Goal: Transaction & Acquisition: Purchase product/service

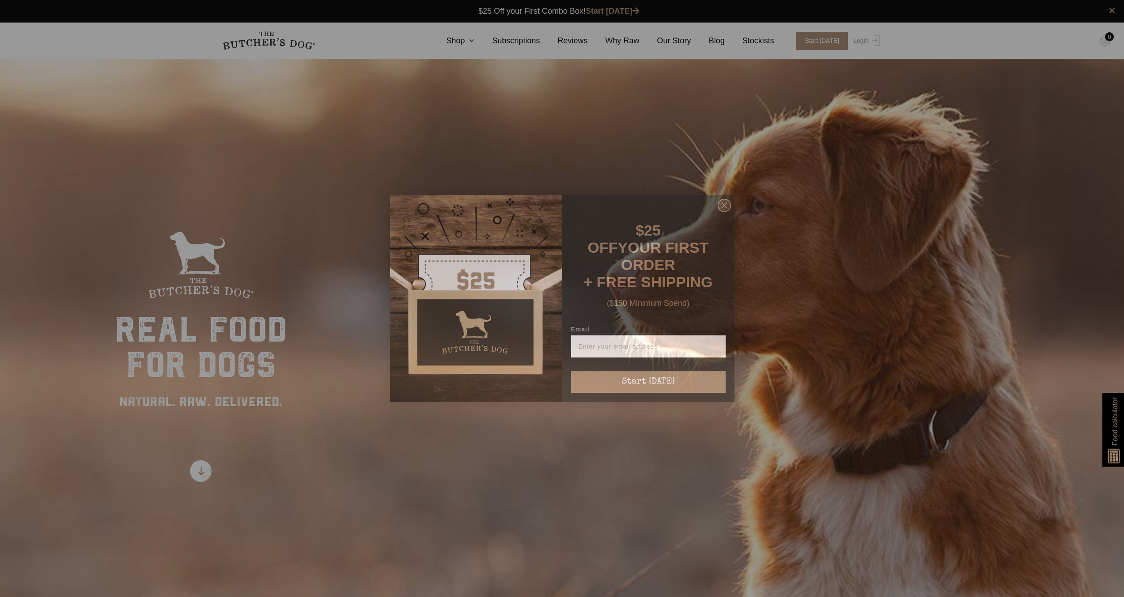
click at [728, 208] on circle "Close dialog" at bounding box center [724, 205] width 13 height 13
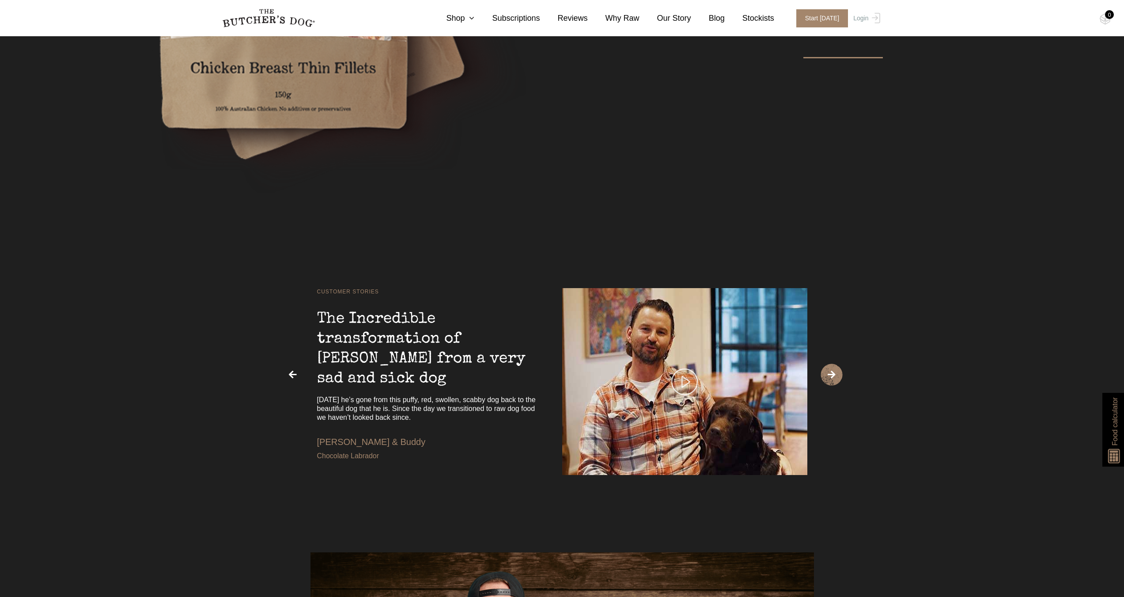
scroll to position [2312, 0]
click at [833, 371] on span "›" at bounding box center [832, 375] width 22 height 22
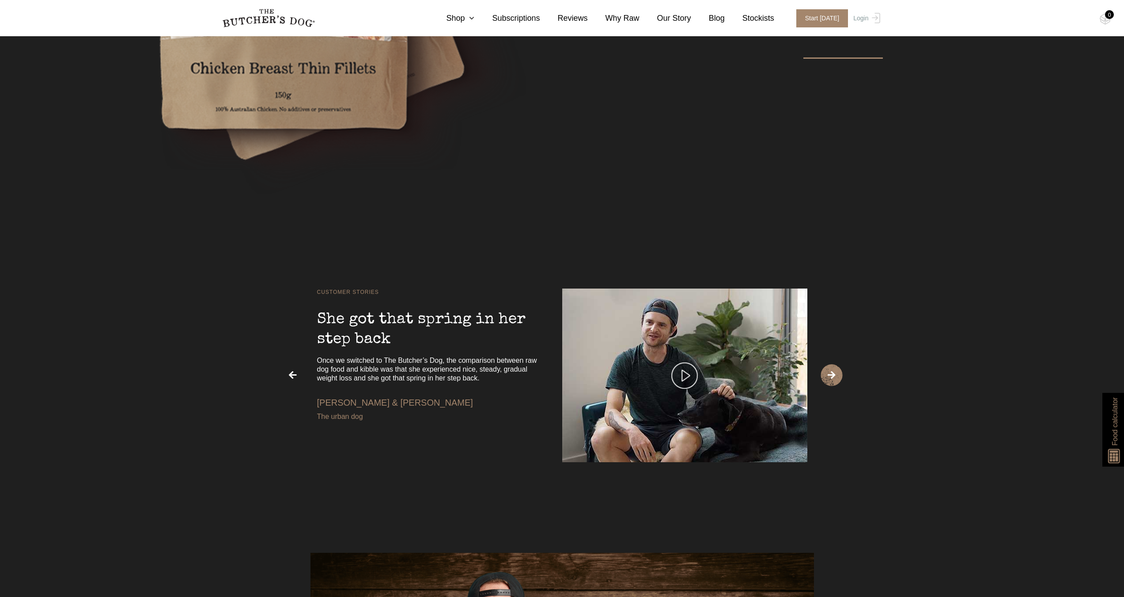
click at [833, 371] on span "›" at bounding box center [832, 375] width 22 height 22
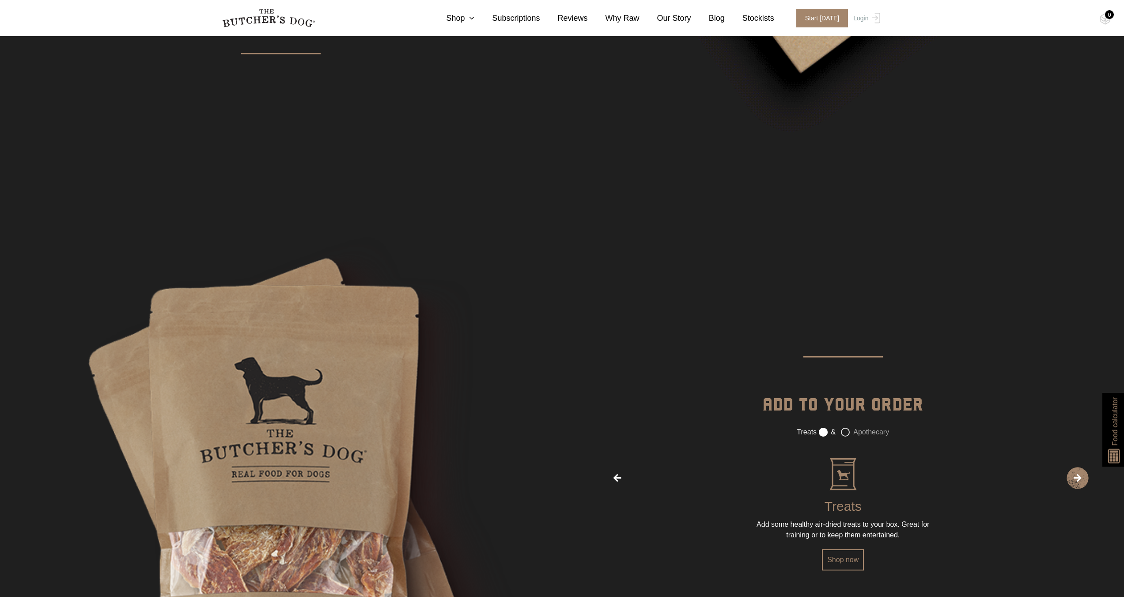
scroll to position [1738, 0]
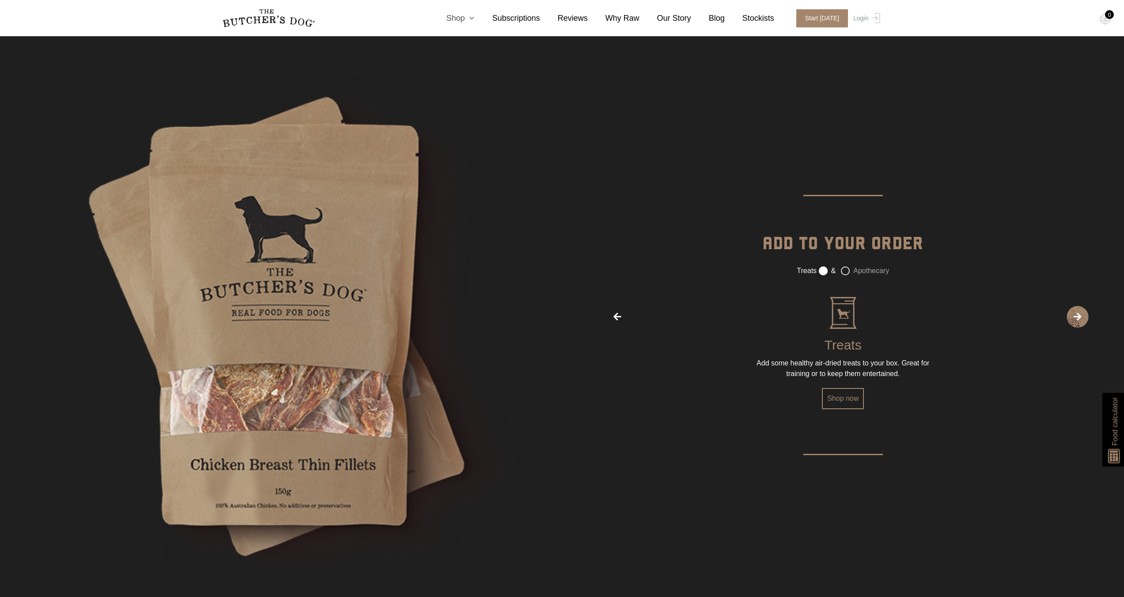
click at [474, 19] on icon at bounding box center [470, 18] width 10 height 8
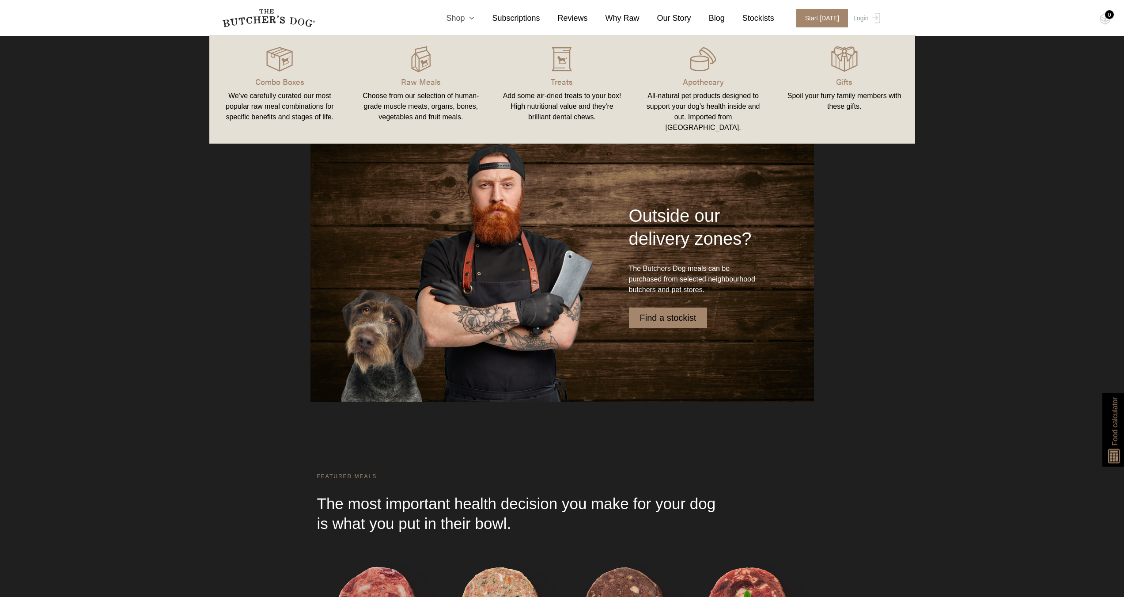
scroll to position [2755, 0]
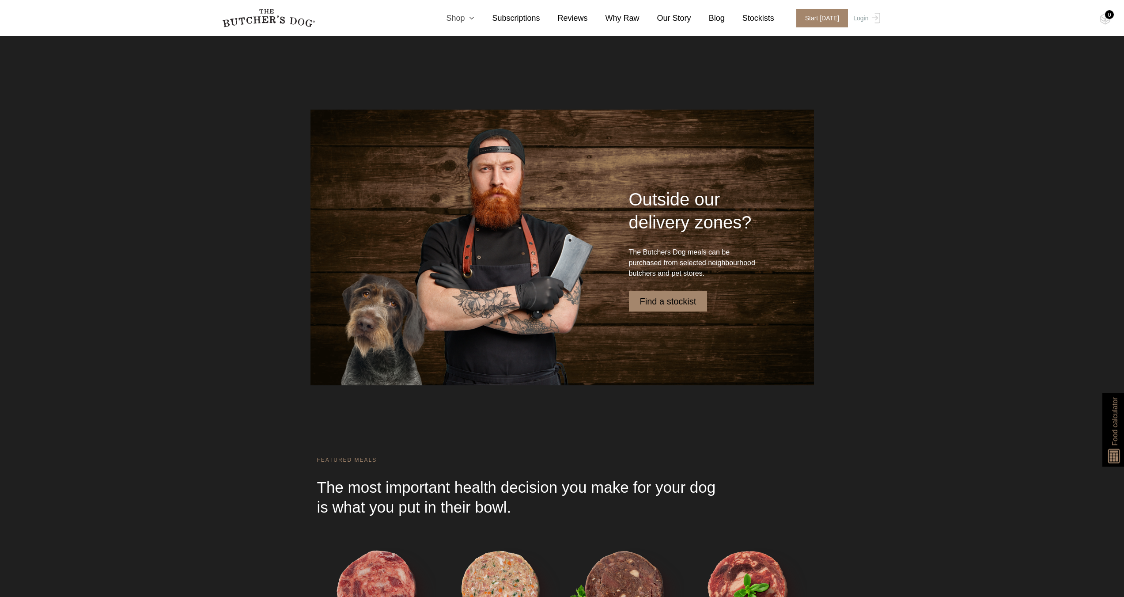
click at [473, 15] on link "Shop" at bounding box center [451, 18] width 46 height 12
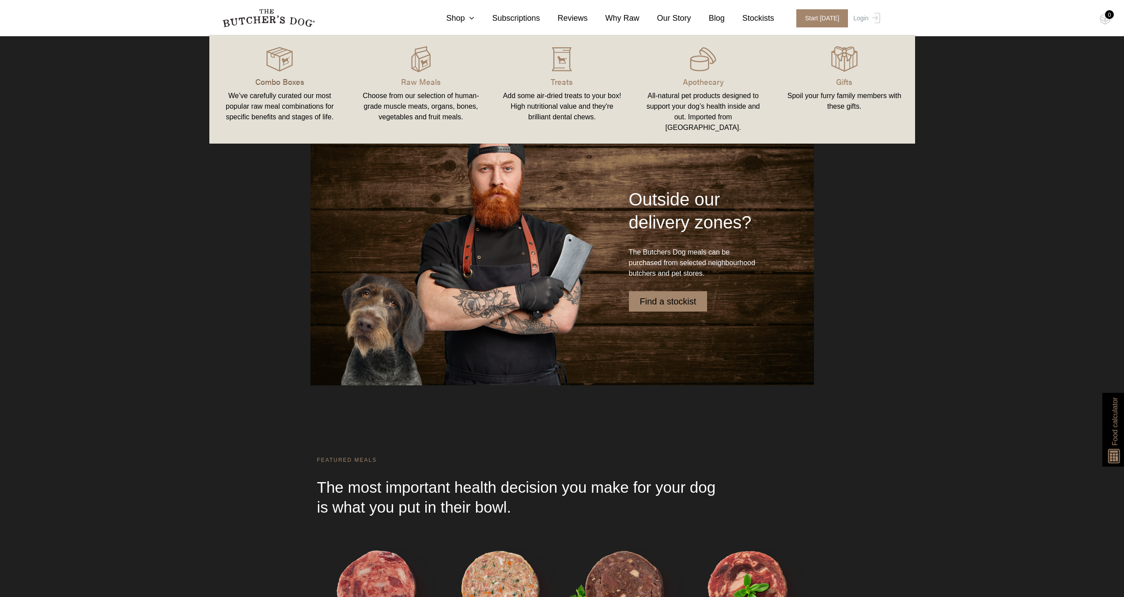
click at [288, 80] on p "Combo Boxes" at bounding box center [280, 82] width 120 height 12
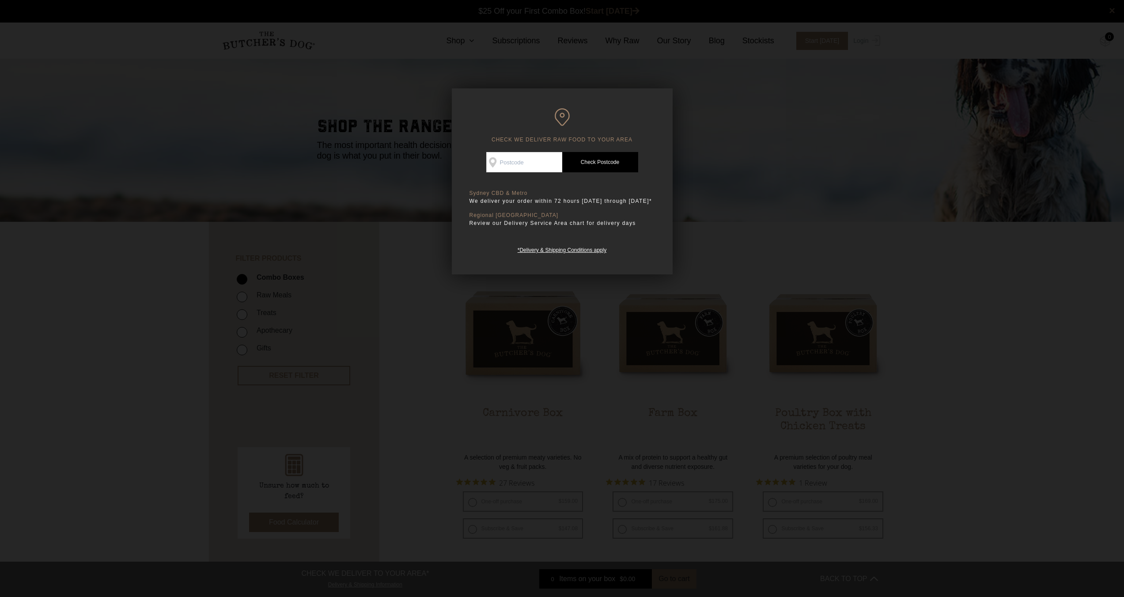
click at [535, 163] on input "Check Availability At" at bounding box center [524, 162] width 76 height 20
type input "4650"
click at [591, 163] on link "Check Postcode" at bounding box center [600, 162] width 76 height 20
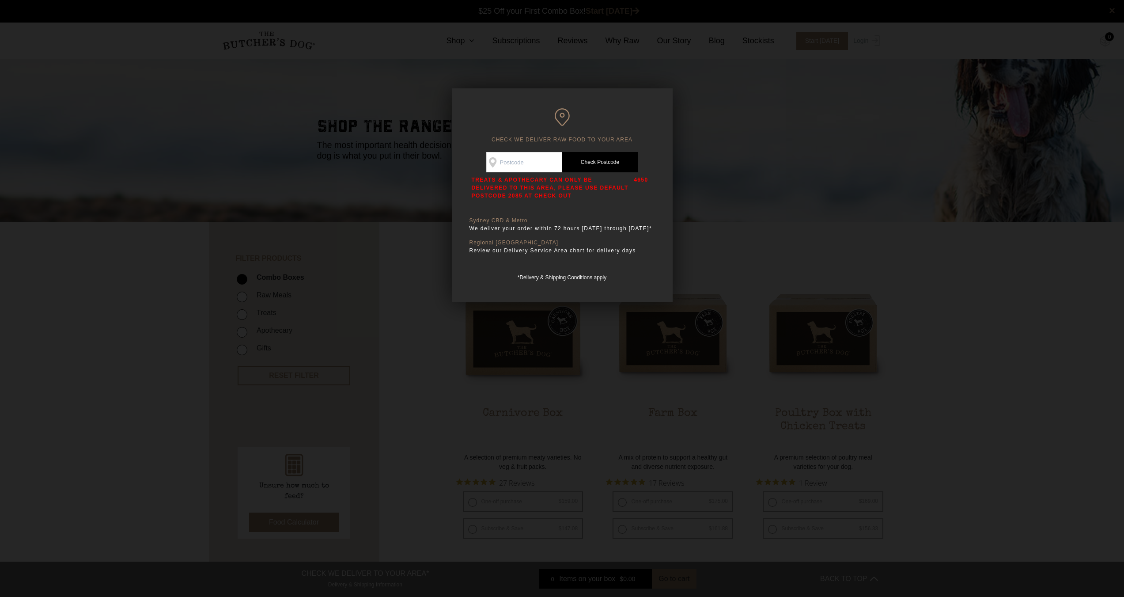
click at [609, 158] on link "Check Postcode" at bounding box center [600, 162] width 76 height 20
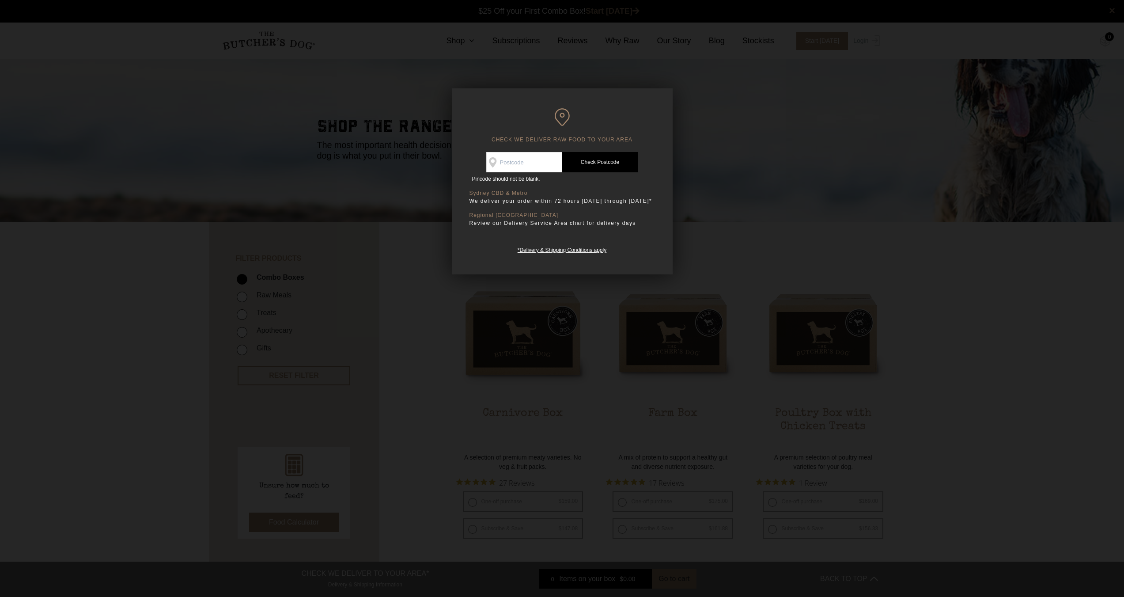
click at [428, 232] on div at bounding box center [562, 298] width 1124 height 597
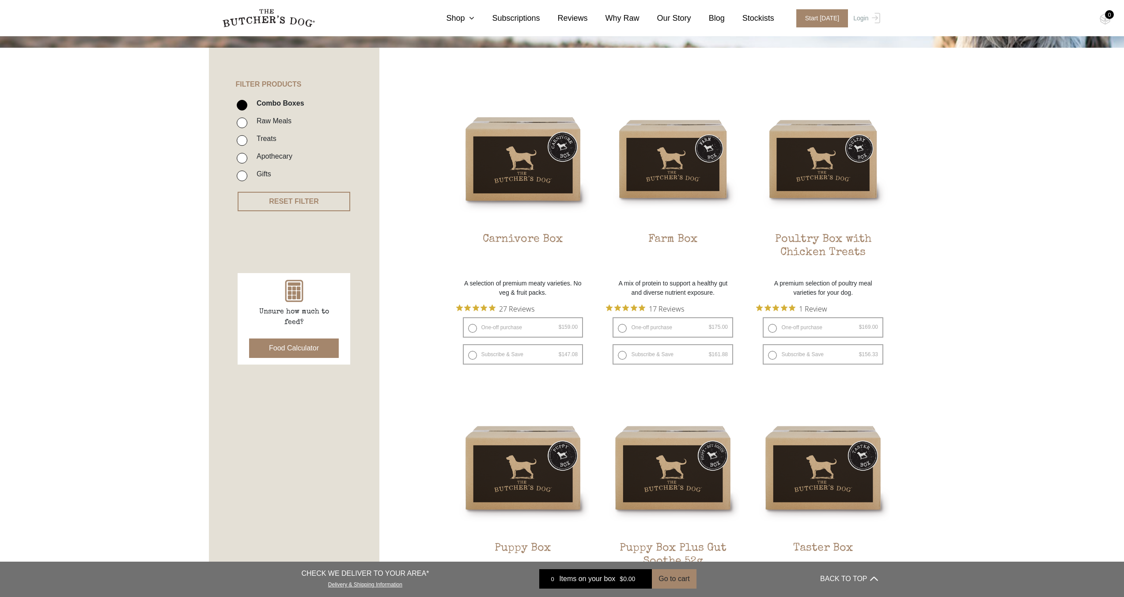
scroll to position [177, 0]
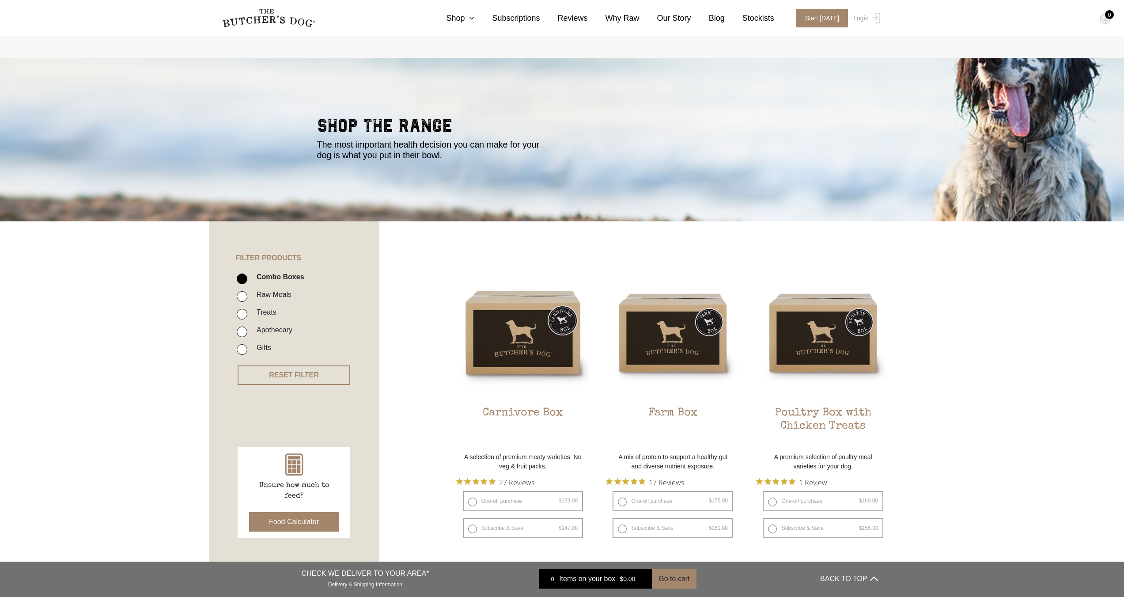
scroll to position [0, 0]
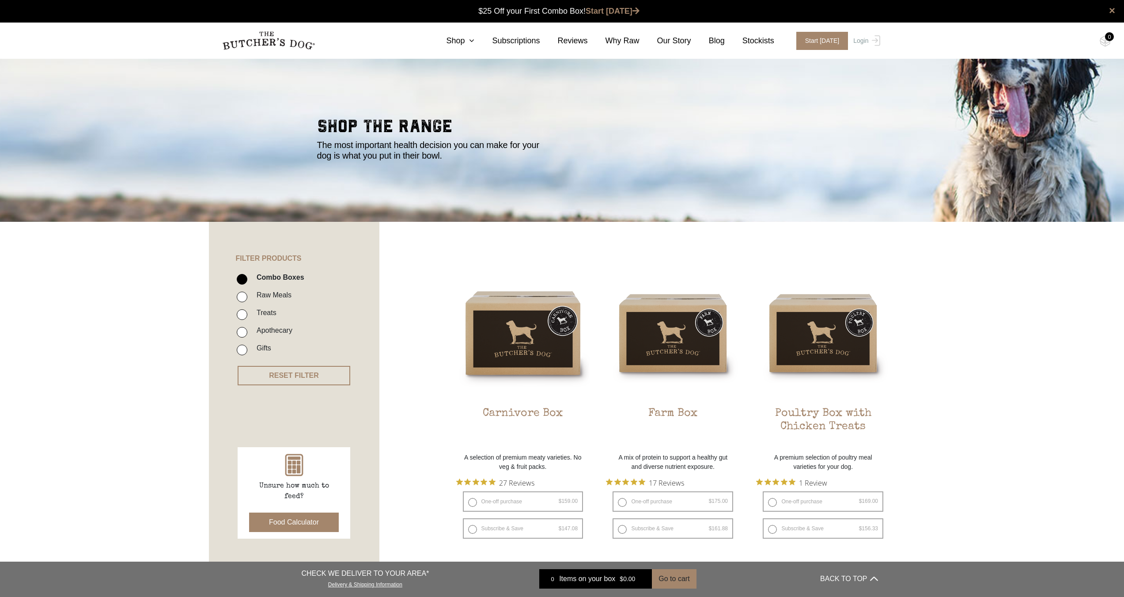
click at [270, 295] on label "Raw Meals" at bounding box center [271, 295] width 39 height 12
click at [247, 295] on input "Raw Meals" at bounding box center [242, 296] width 11 height 11
checkbox input "true"
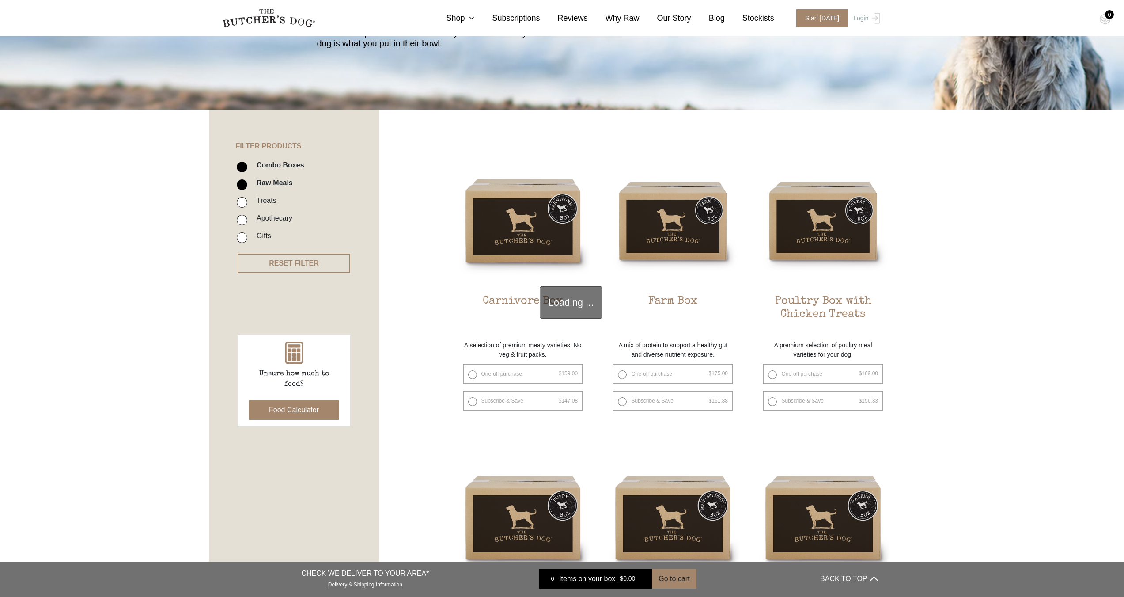
scroll to position [200, 0]
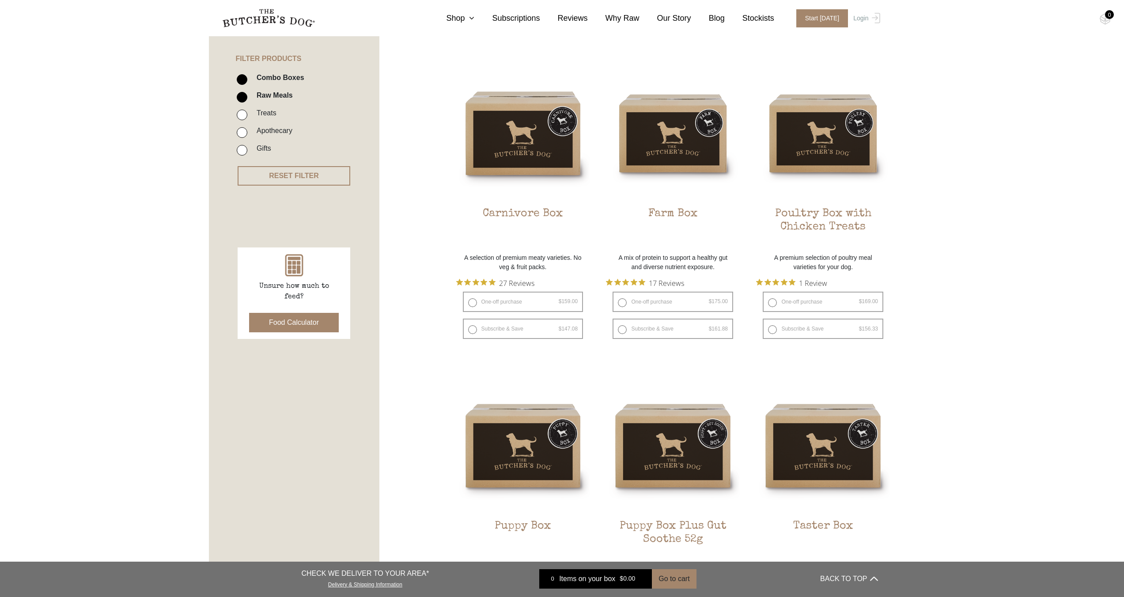
click at [243, 78] on input "Combo Boxes" at bounding box center [242, 79] width 11 height 11
checkbox input "false"
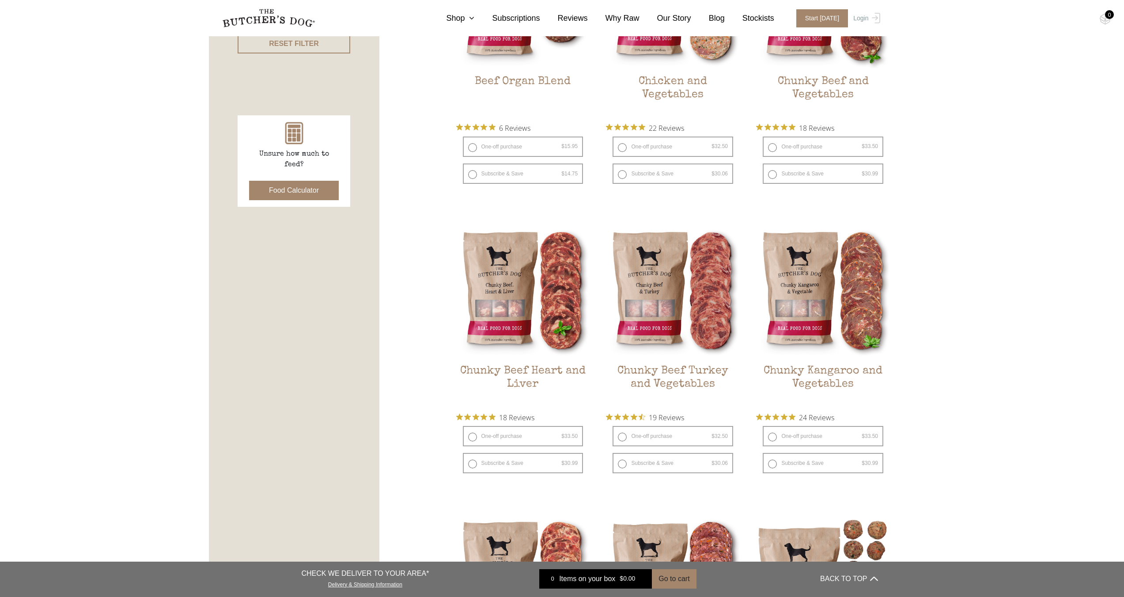
scroll to position [332, 0]
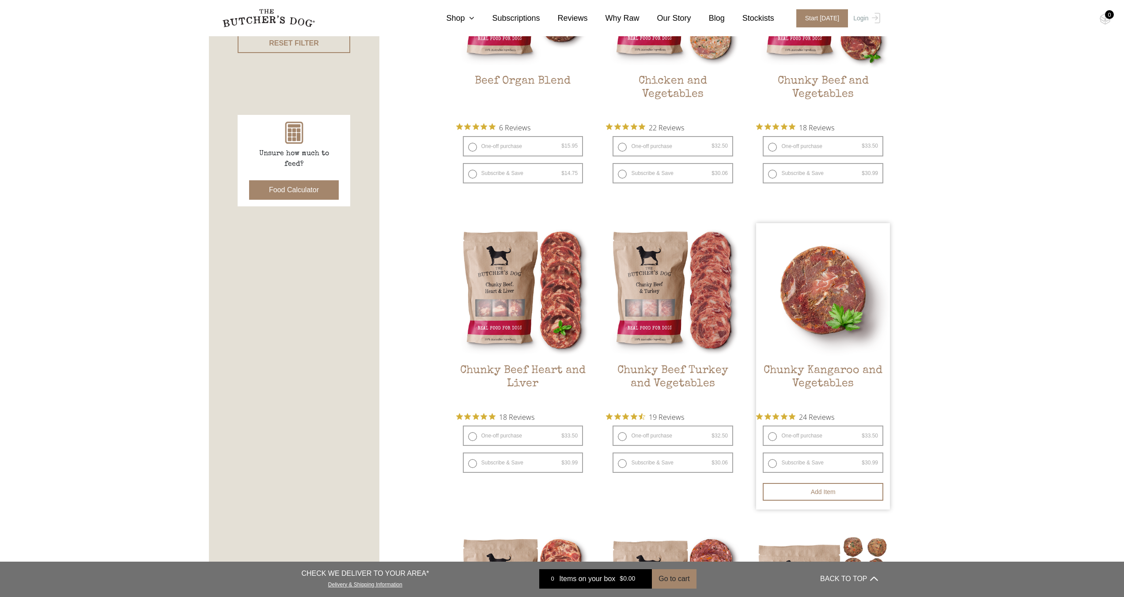
click at [830, 296] on img at bounding box center [823, 290] width 134 height 134
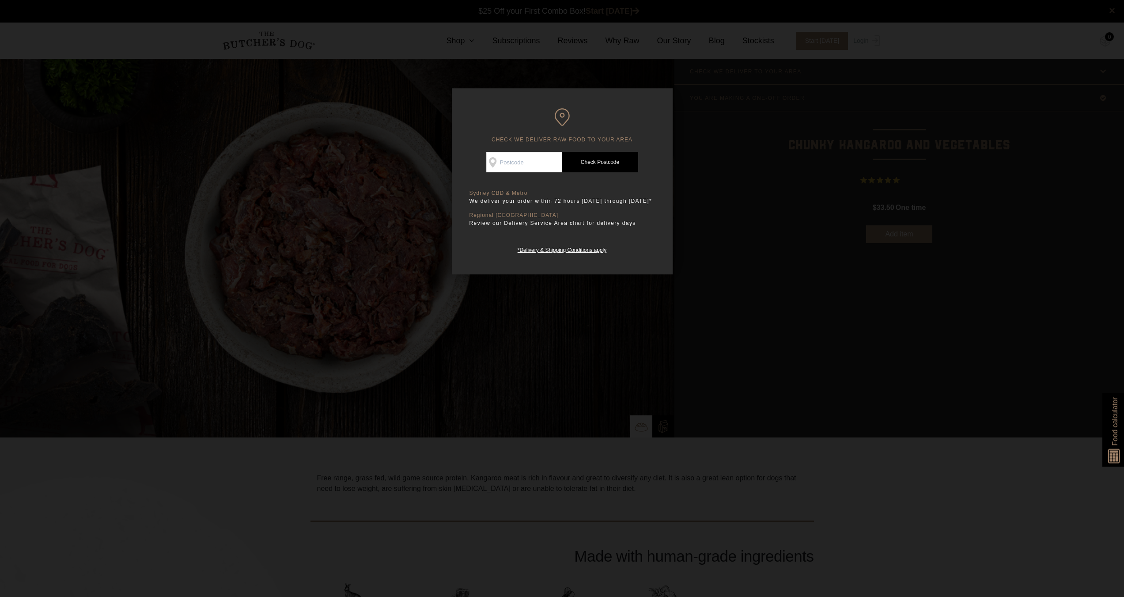
click at [527, 163] on input "Check Availability At" at bounding box center [524, 162] width 76 height 20
type input "4650"
click at [587, 159] on link "Check Postcode" at bounding box center [600, 162] width 76 height 20
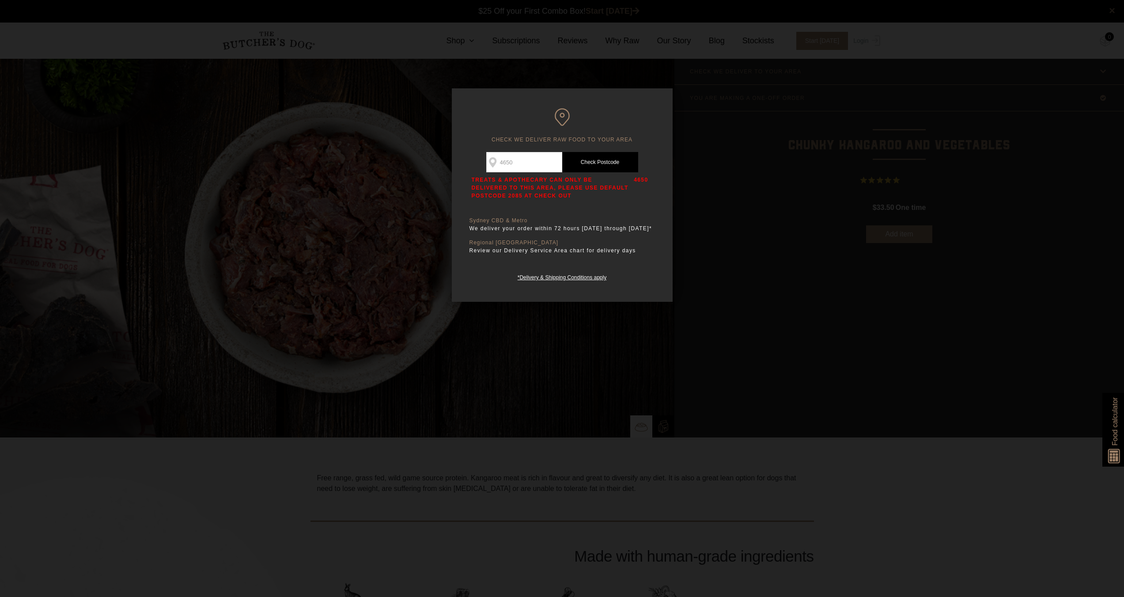
click at [599, 159] on link "Check Postcode" at bounding box center [600, 162] width 76 height 20
drag, startPoint x: 578, startPoint y: 188, endPoint x: 608, endPoint y: 188, distance: 29.6
click at [596, 188] on p "TREATS & APOTHECARY CAN ONLY BE DELIVERED TO THIS AREA, PLEASE USE DEFAULT POST…" at bounding box center [551, 188] width 158 height 24
click at [622, 188] on p "TREATS & APOTHECARY CAN ONLY BE DELIVERED TO THIS AREA, PLEASE USE DEFAULT POST…" at bounding box center [551, 188] width 158 height 24
click at [564, 201] on div "Good news! We deliver to your area Check Availability At 4650 Check Postcode TR…" at bounding box center [561, 217] width 185 height 130
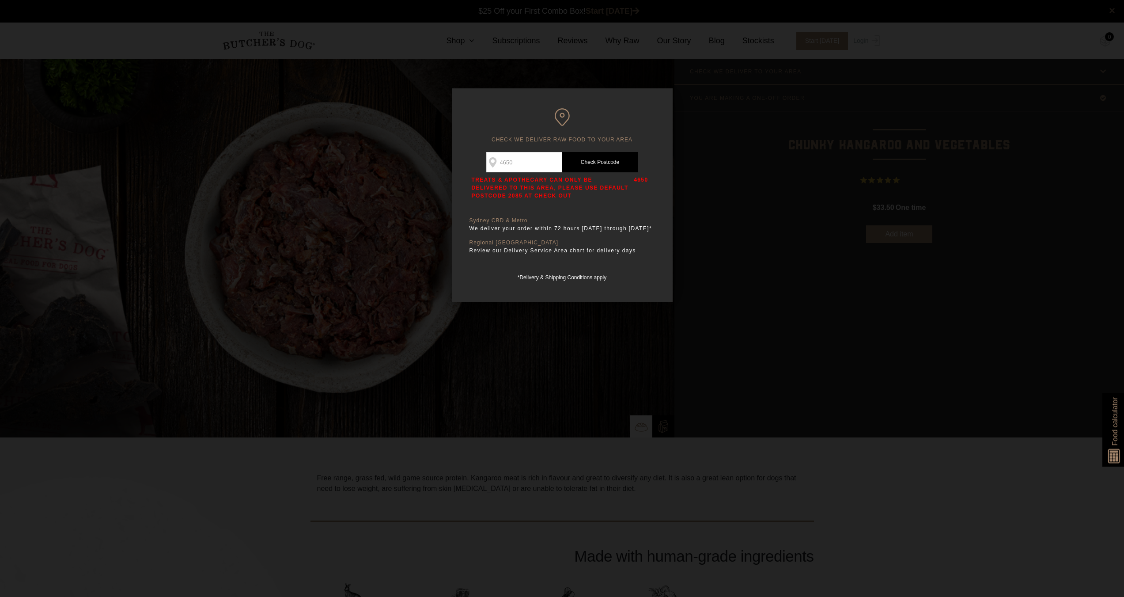
click at [504, 198] on p "TREATS & APOTHECARY CAN ONLY BE DELIVERED TO THIS AREA, PLEASE USE DEFAULT POST…" at bounding box center [551, 188] width 158 height 24
click at [563, 205] on div "Good news! We deliver to your area Check Availability At 4650 Check Postcode TR…" at bounding box center [561, 217] width 185 height 130
drag, startPoint x: 561, startPoint y: 228, endPoint x: 634, endPoint y: 227, distance: 72.4
click at [634, 227] on p "We deliver your order within 72 hours [DATE] through [DATE]*" at bounding box center [561, 228] width 185 height 9
click at [636, 230] on p "We deliver your order within 72 hours [DATE] through [DATE]*" at bounding box center [561, 228] width 185 height 9
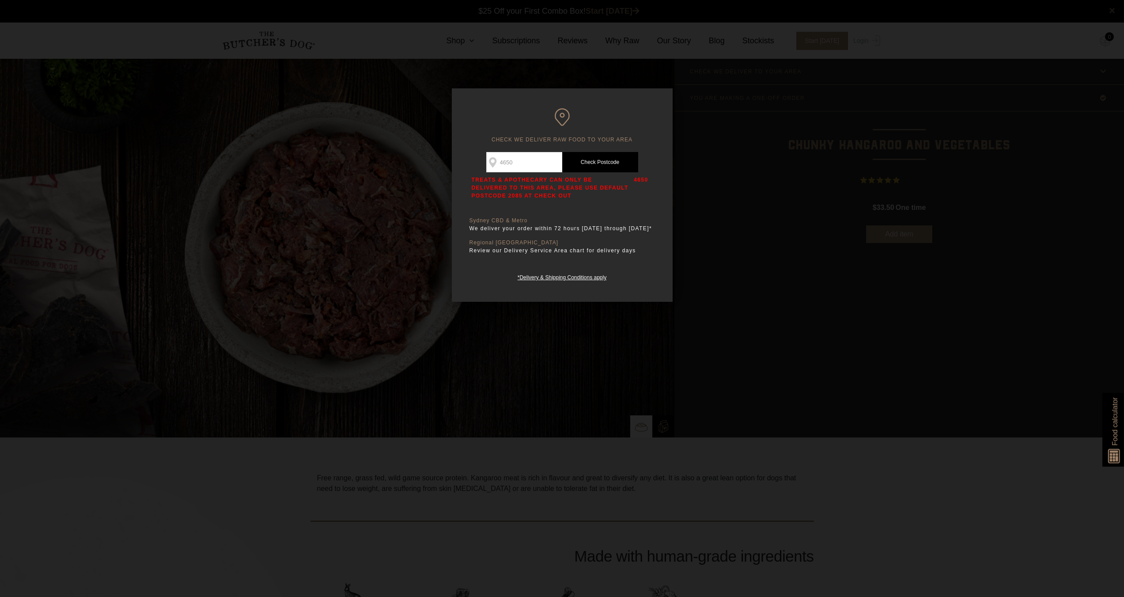
click at [688, 364] on div at bounding box center [562, 298] width 1124 height 597
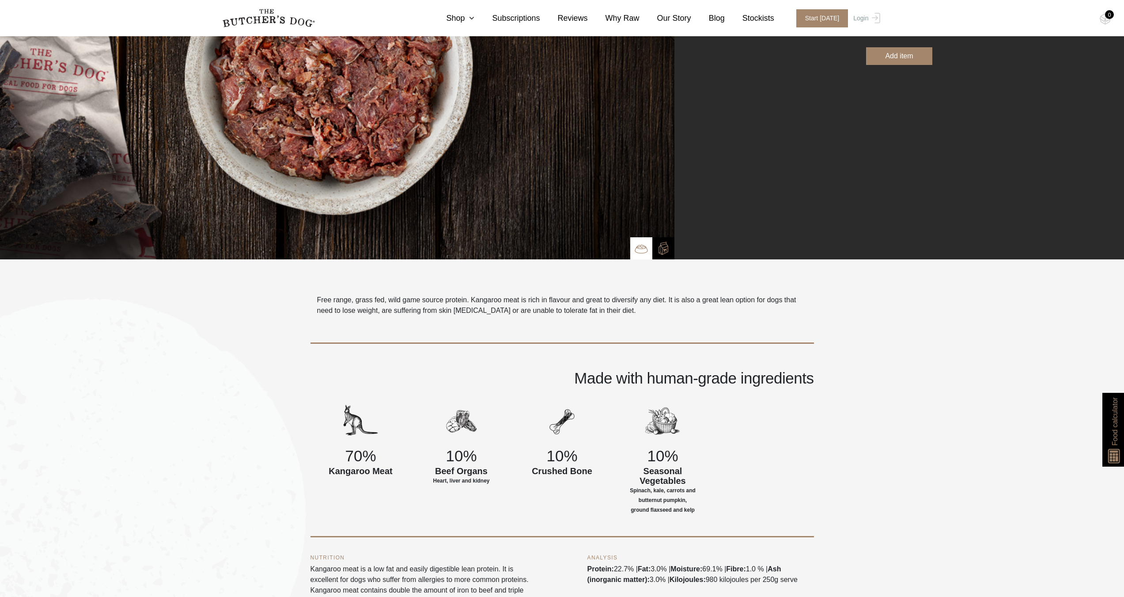
scroll to position [221, 0]
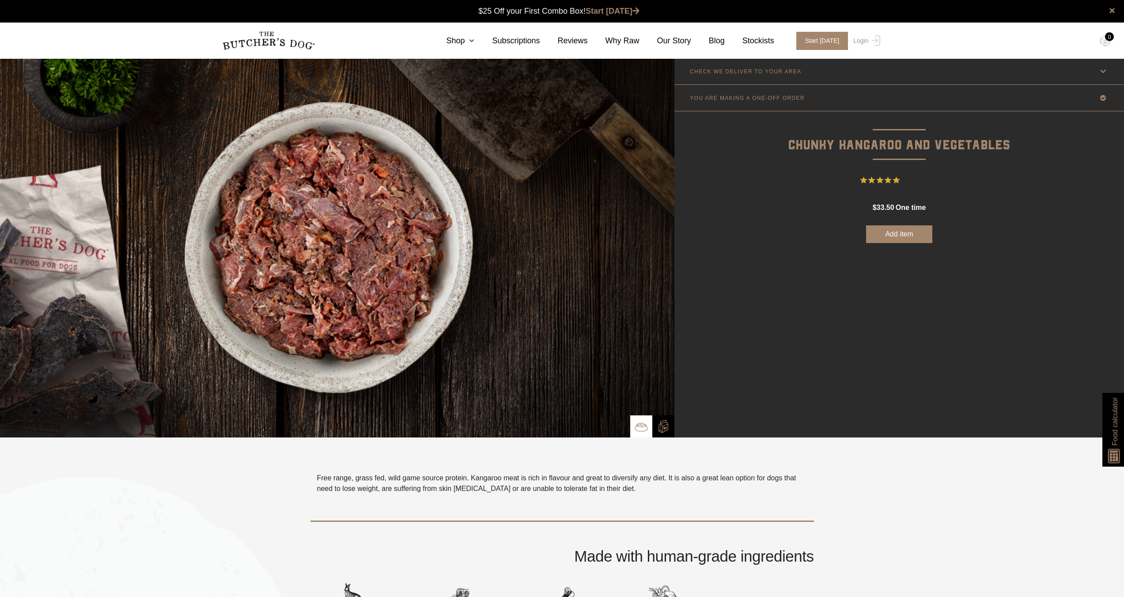
click at [744, 210] on form "Good news! We deliver to your area Check Availability At 4650 Check Postcode TR…" at bounding box center [899, 164] width 450 height 158
click at [311, 210] on img at bounding box center [337, 247] width 674 height 379
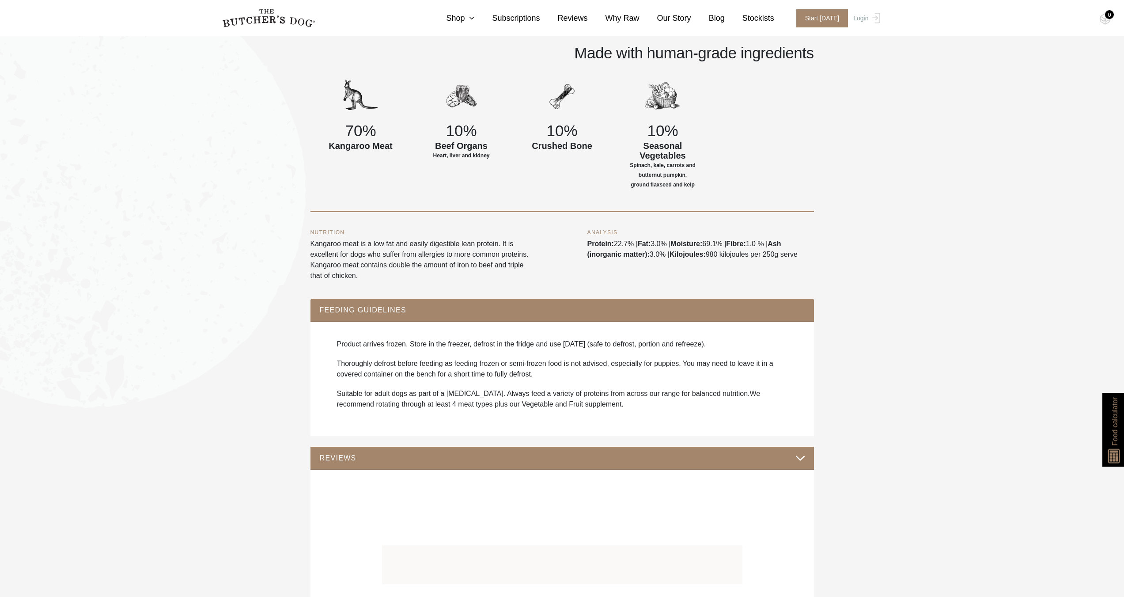
scroll to position [574, 0]
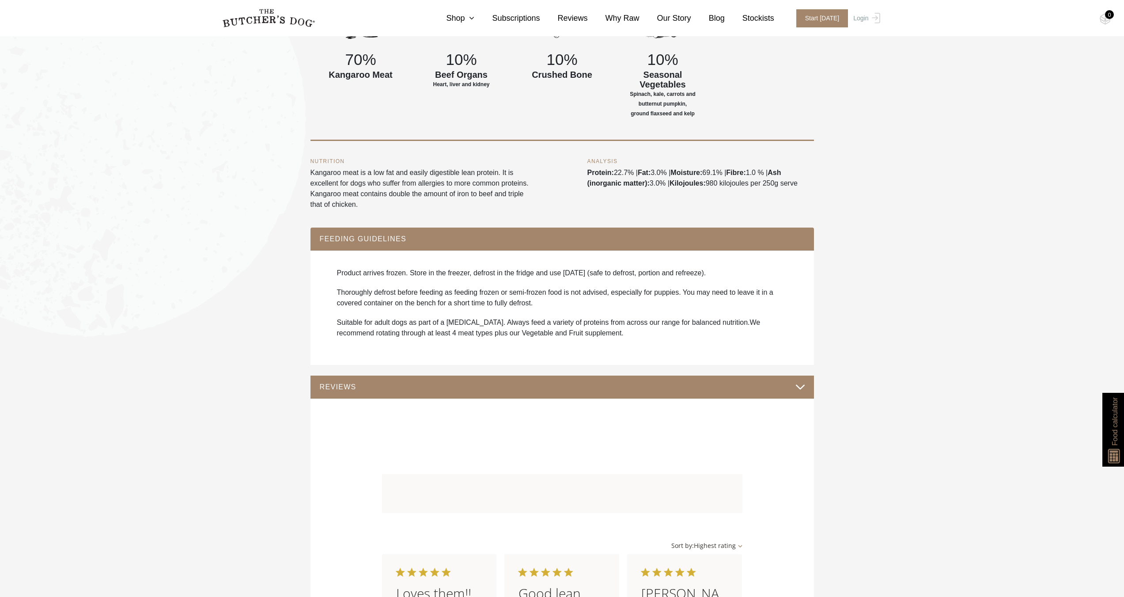
click at [228, 212] on section "Free range, grass fed, wild game source protein. Kangaroo meat is rich in flavo…" at bounding box center [562, 602] width 1124 height 1478
click at [231, 280] on section "Free range, grass fed, wild game source protein. Kangaroo meat is rich in flavo…" at bounding box center [562, 602] width 1124 height 1478
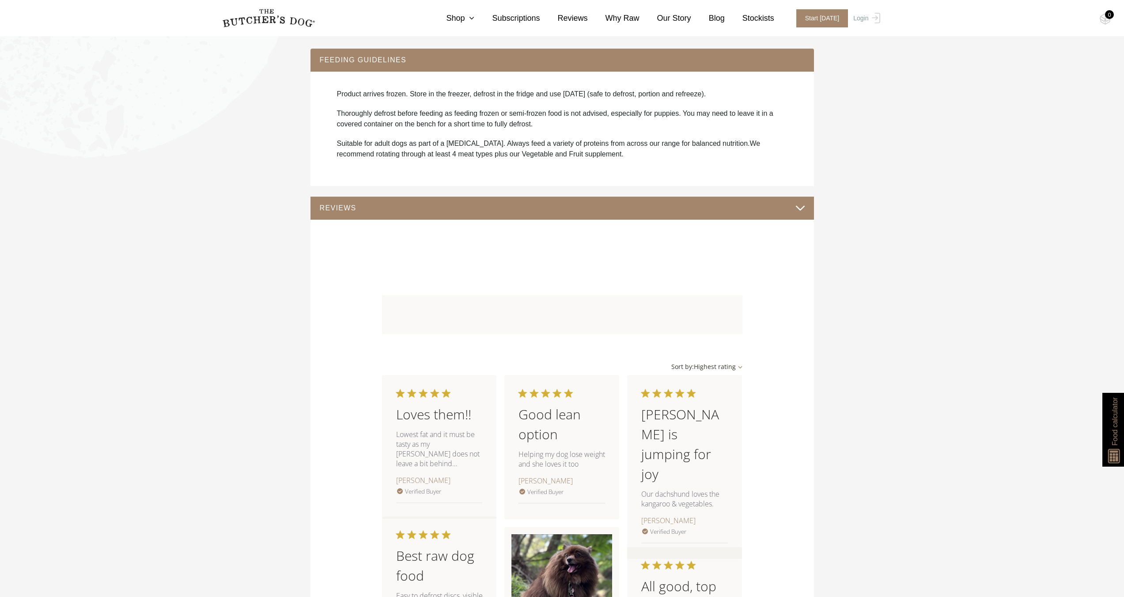
scroll to position [751, 0]
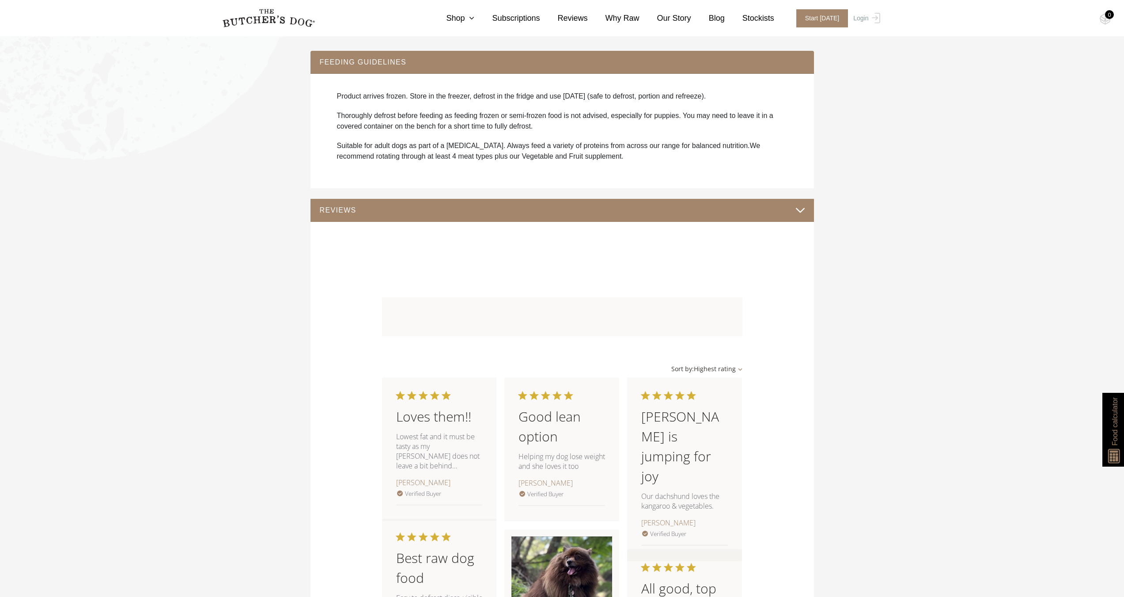
click at [248, 296] on section "Free range, grass fed, wild game source protein. Kangaroo meat is rich in flavo…" at bounding box center [562, 425] width 1124 height 1478
click at [271, 277] on section "Free range, grass fed, wild game source protein. Kangaroo meat is rich in flavo…" at bounding box center [562, 425] width 1124 height 1478
click at [278, 272] on section "Free range, grass fed, wild game source protein. Kangaroo meat is rich in flavo…" at bounding box center [562, 425] width 1124 height 1478
click at [267, 273] on section "Free range, grass fed, wild game source protein. Kangaroo meat is rich in flavo…" at bounding box center [562, 425] width 1124 height 1478
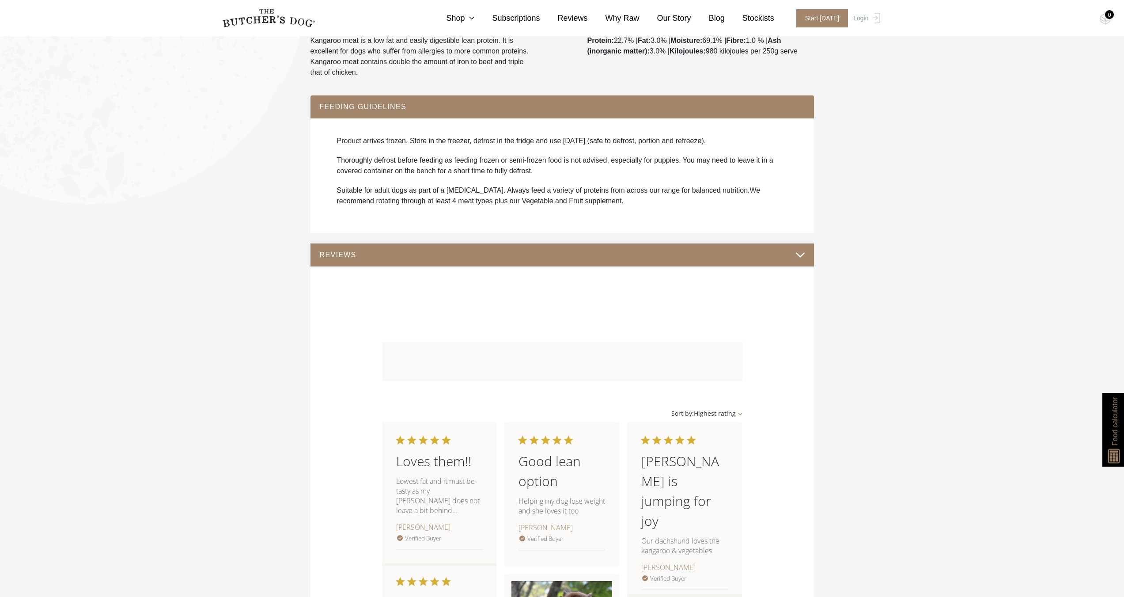
scroll to position [707, 0]
click at [267, 314] on section "Free range, grass fed, wild game source protein. Kangaroo meat is rich in flavo…" at bounding box center [562, 470] width 1124 height 1478
click at [273, 348] on section "Free range, grass fed, wild game source protein. Kangaroo meat is rich in flavo…" at bounding box center [562, 470] width 1124 height 1478
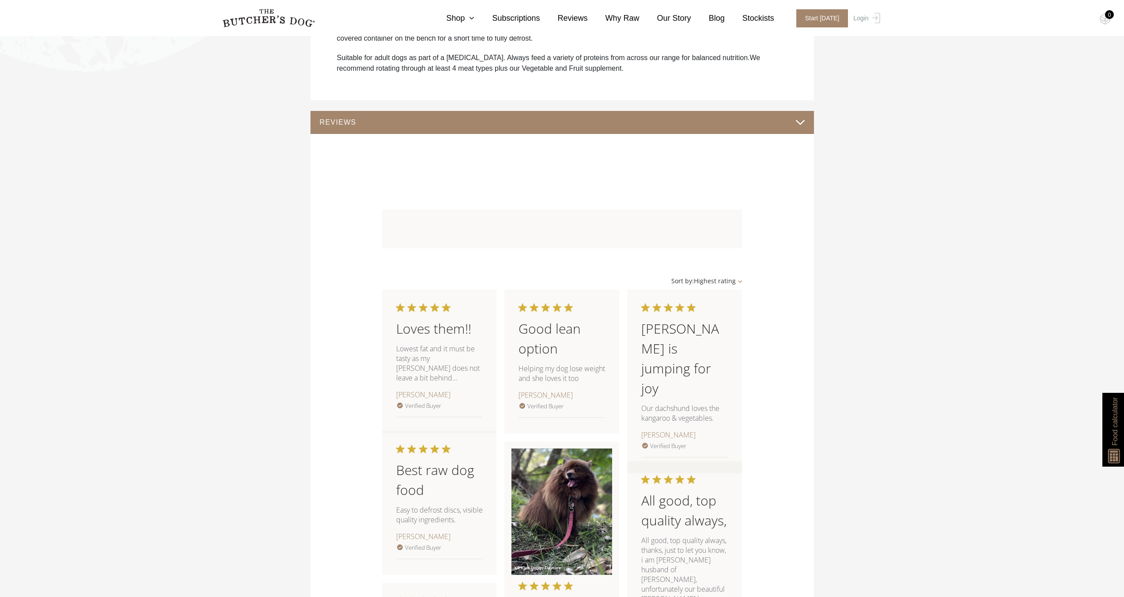
scroll to position [839, 0]
click at [275, 341] on section "Free range, grass fed, wild game source protein. Kangaroo meat is rich in flavo…" at bounding box center [562, 337] width 1124 height 1478
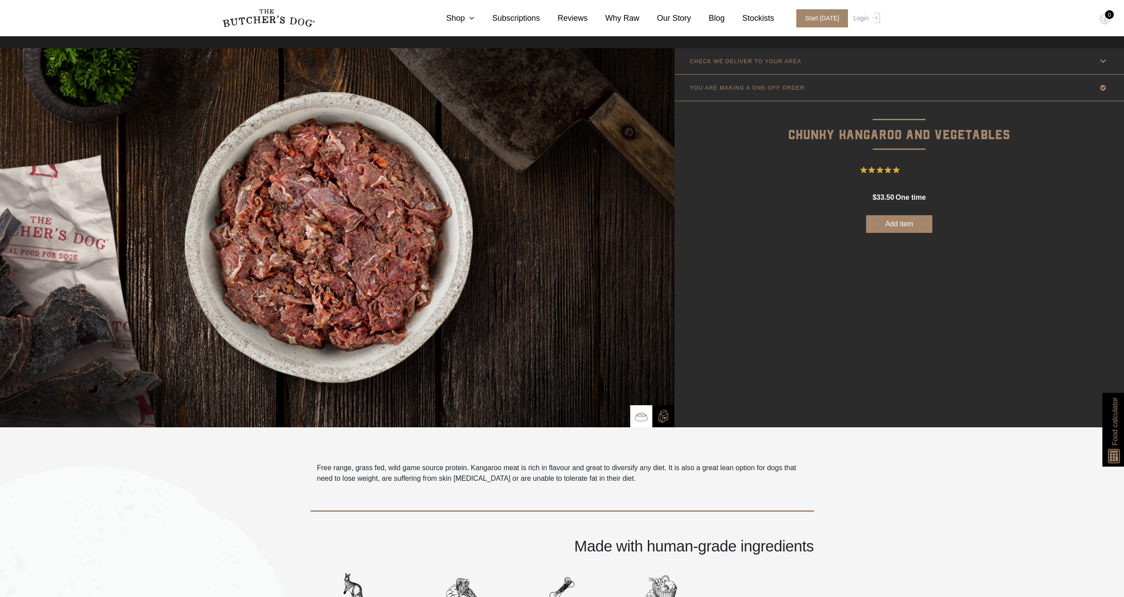
scroll to position [0, 0]
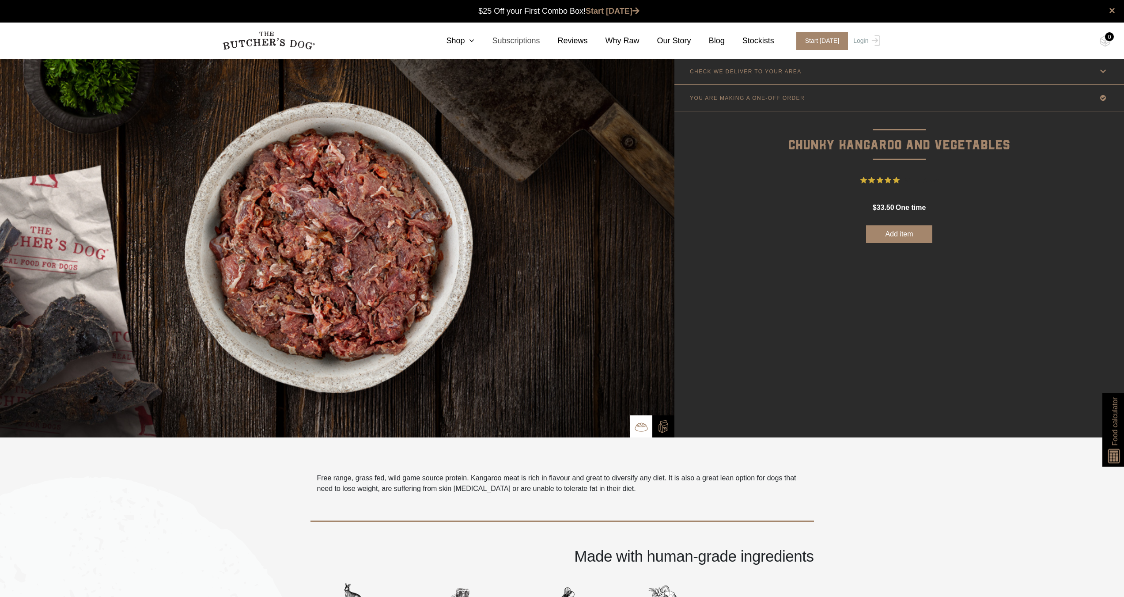
click at [488, 42] on link "Subscriptions" at bounding box center [506, 41] width 65 height 12
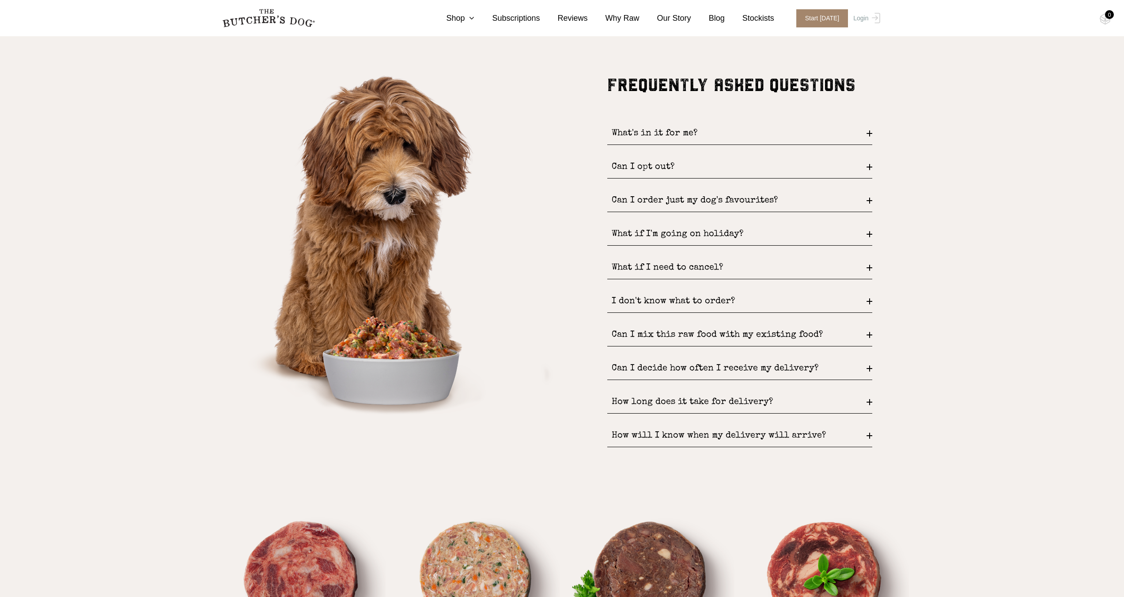
scroll to position [1278, 0]
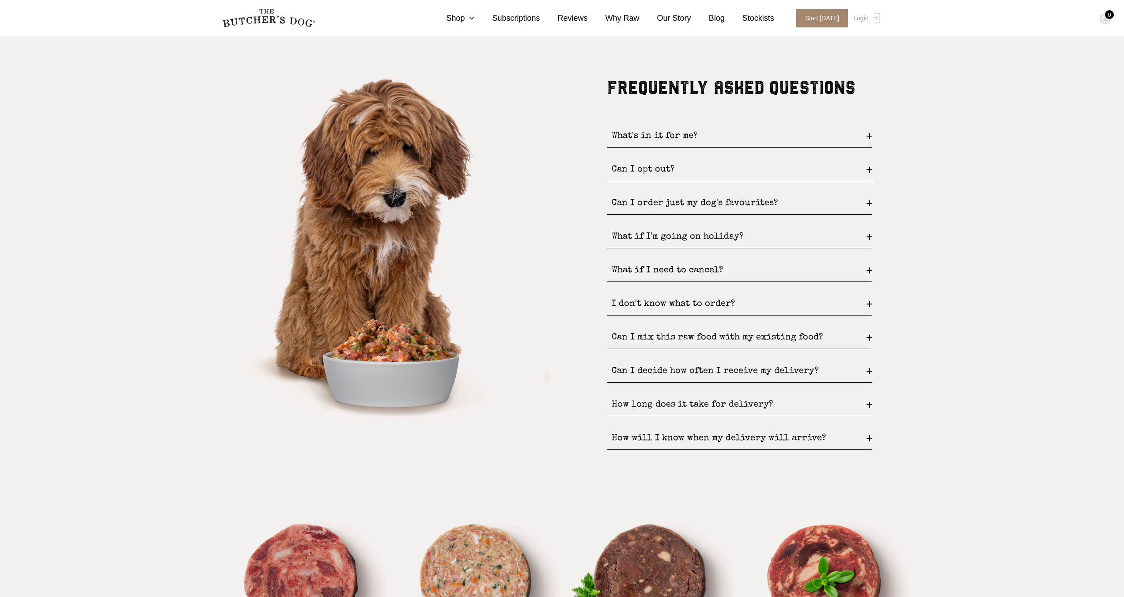
click at [1008, 261] on div "FREQUENTLY ASKED QUESTIONS What's in it for me? FREE DELIVERY and never pay ful…" at bounding box center [562, 255] width 1124 height 426
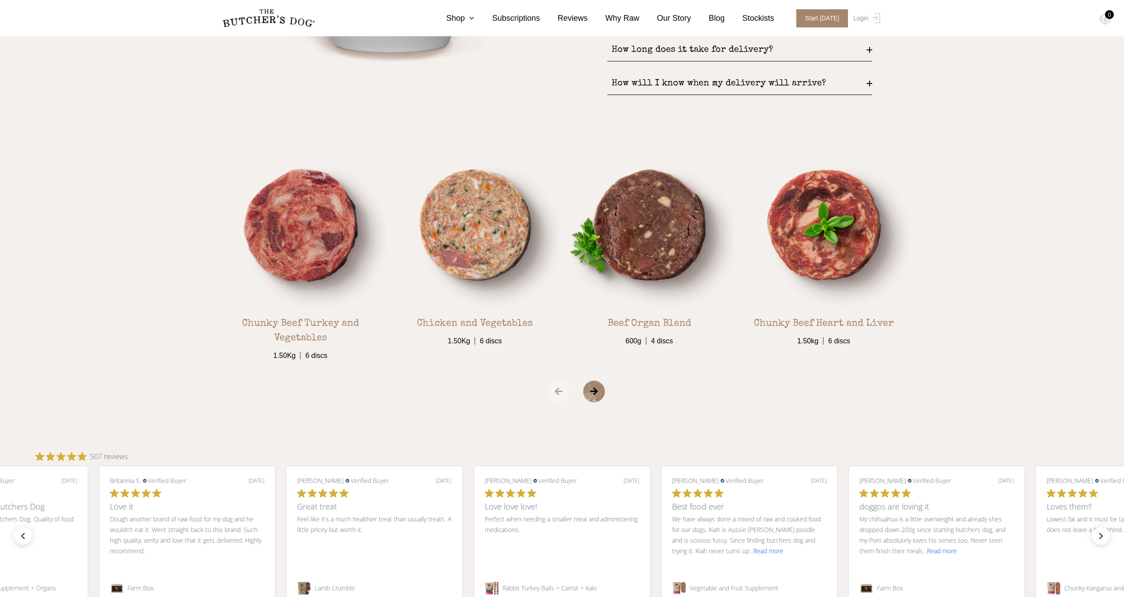
scroll to position [1676, 0]
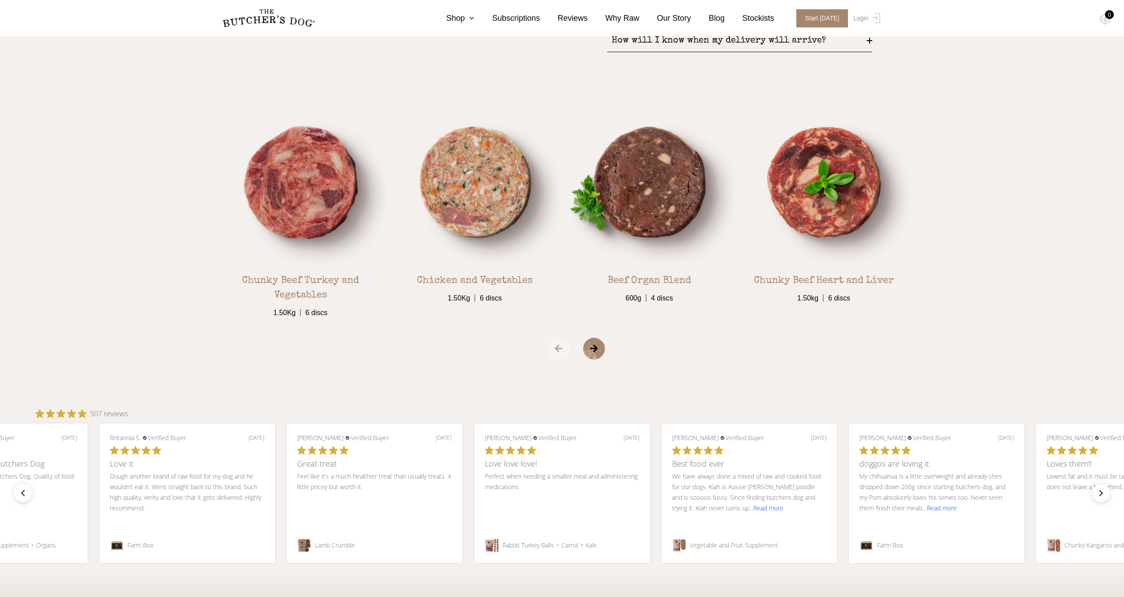
click at [594, 349] on span "›" at bounding box center [605, 348] width 44 height 22
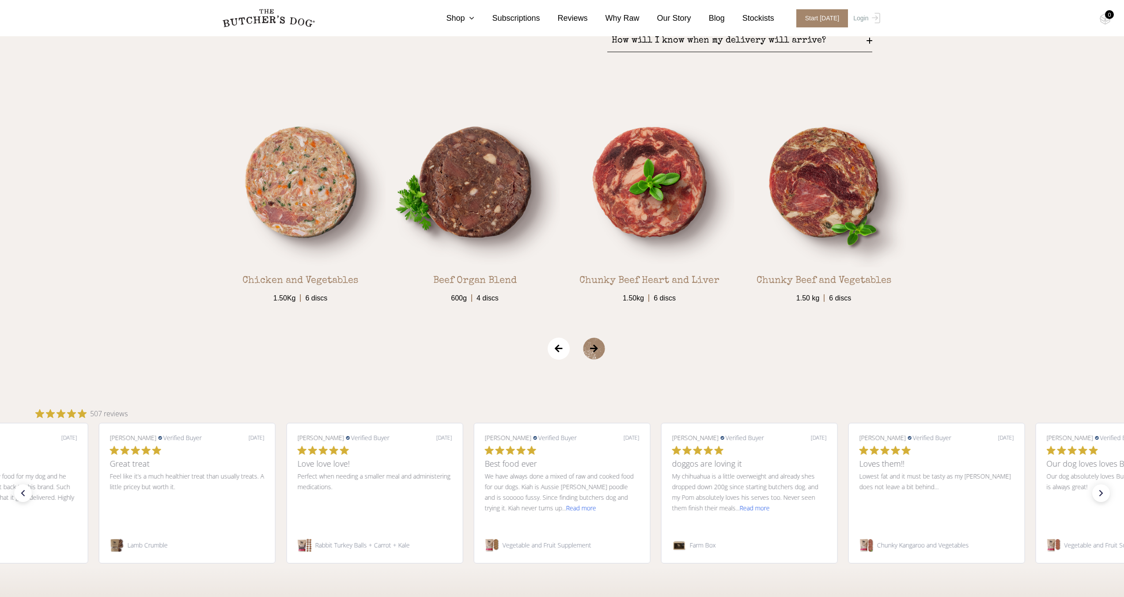
click at [594, 349] on span "›" at bounding box center [605, 348] width 44 height 22
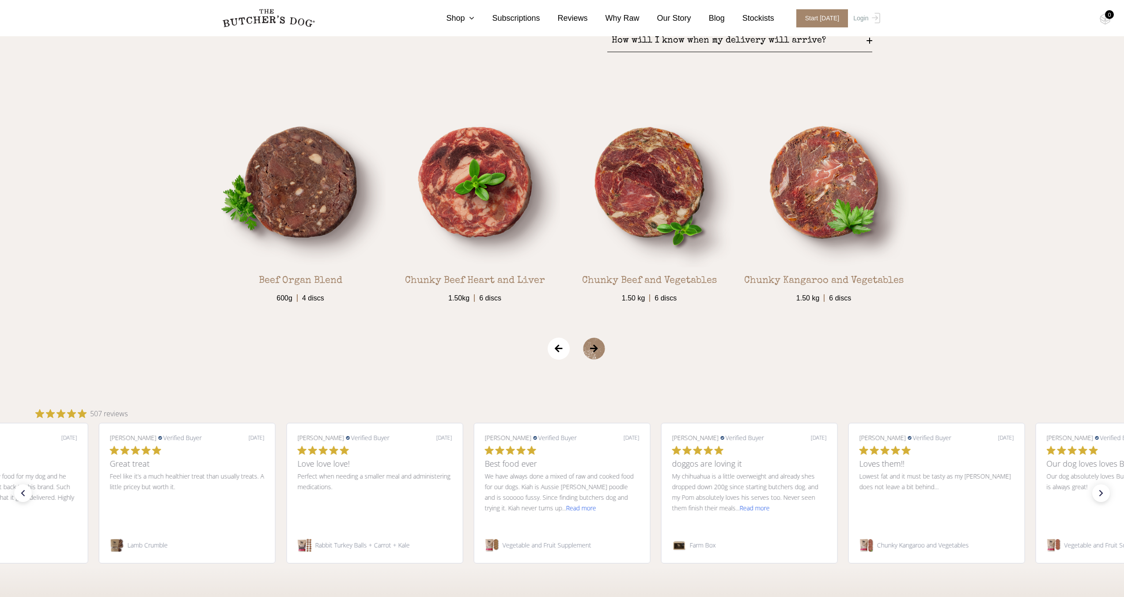
click at [594, 349] on span "›" at bounding box center [605, 348] width 44 height 22
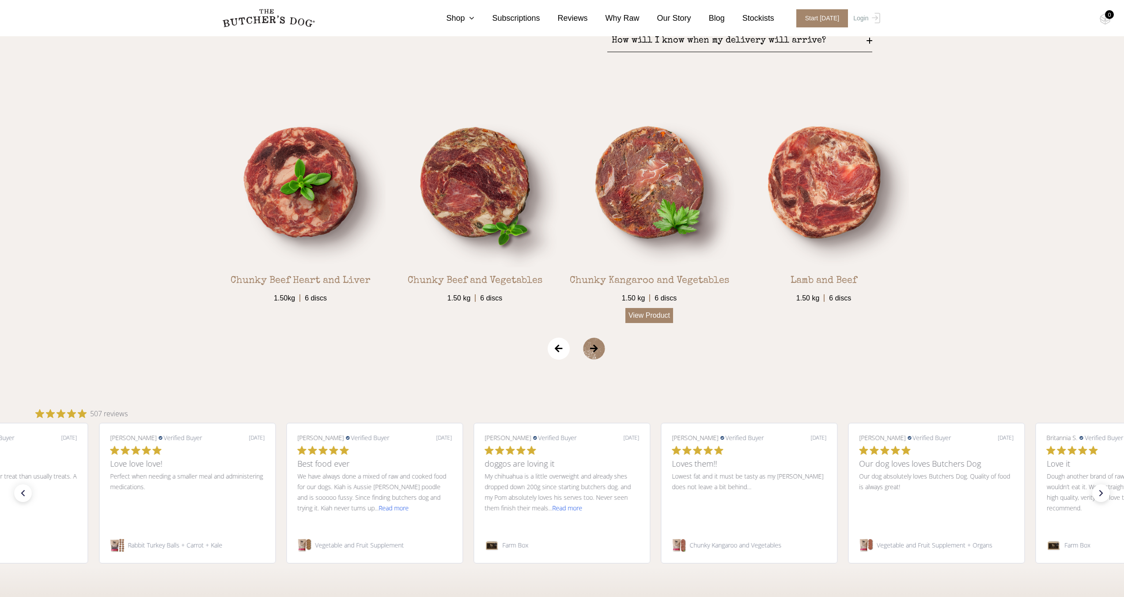
click at [646, 313] on link "View Product" at bounding box center [649, 315] width 48 height 15
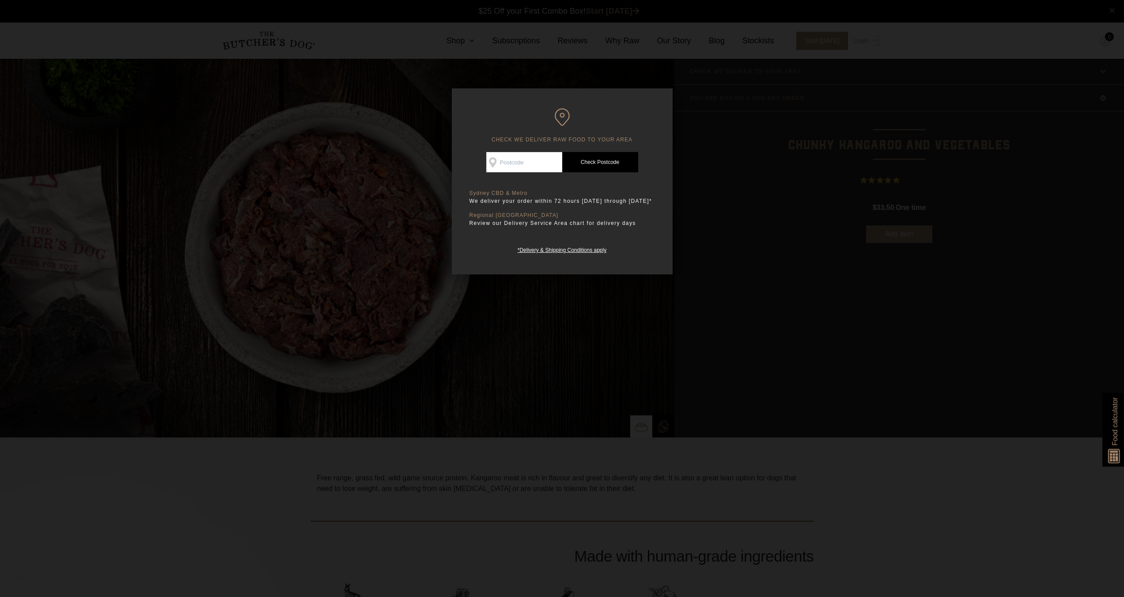
click at [688, 172] on div at bounding box center [562, 298] width 1124 height 597
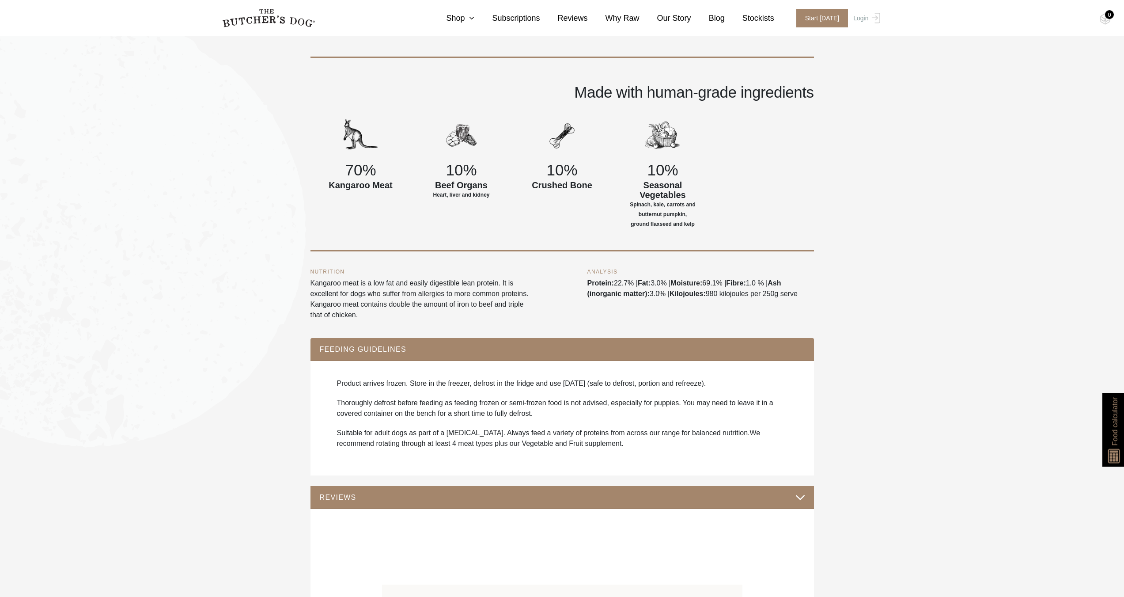
scroll to position [454, 0]
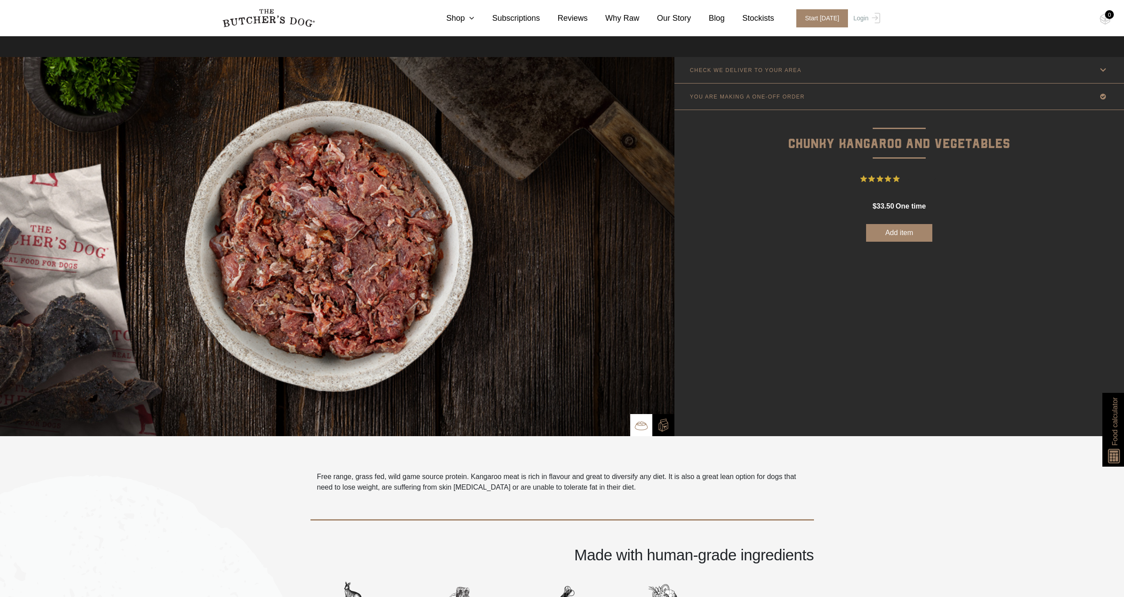
scroll to position [0, 0]
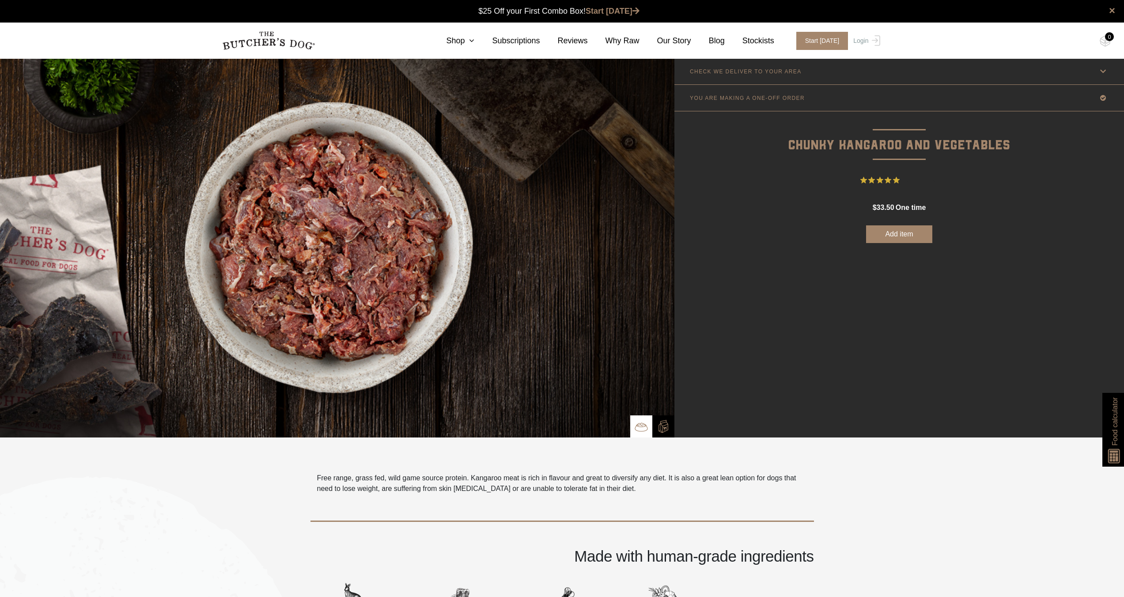
click at [803, 274] on div "CHECK WE DELIVER TO YOUR AREA Good news! We deliver to your area Change postcod…" at bounding box center [899, 247] width 450 height 379
click at [793, 343] on div "CHECK WE DELIVER TO YOUR AREA Good news! We deliver to your area Change postcod…" at bounding box center [899, 247] width 450 height 379
